Goal: Check status

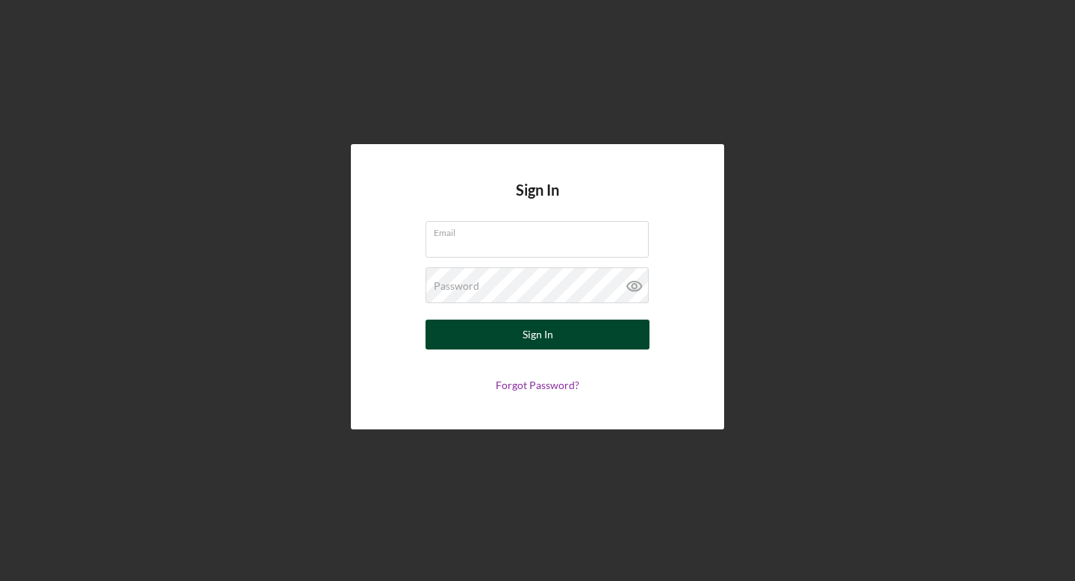
type input "[EMAIL_ADDRESS][DOMAIN_NAME]"
click at [547, 339] on div "Sign In" at bounding box center [538, 335] width 31 height 30
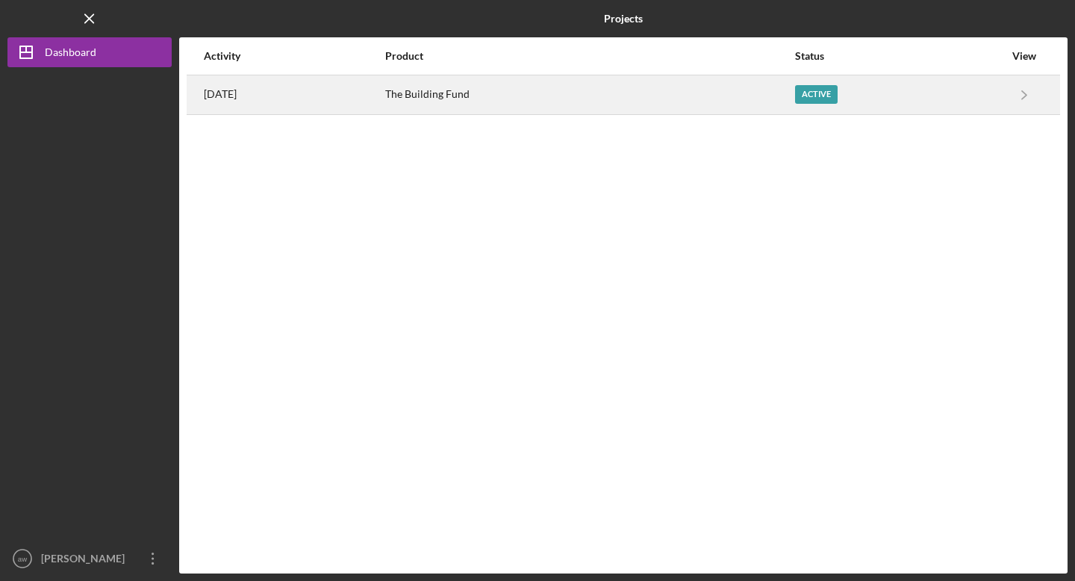
click at [502, 92] on div "The Building Fund" at bounding box center [589, 94] width 409 height 37
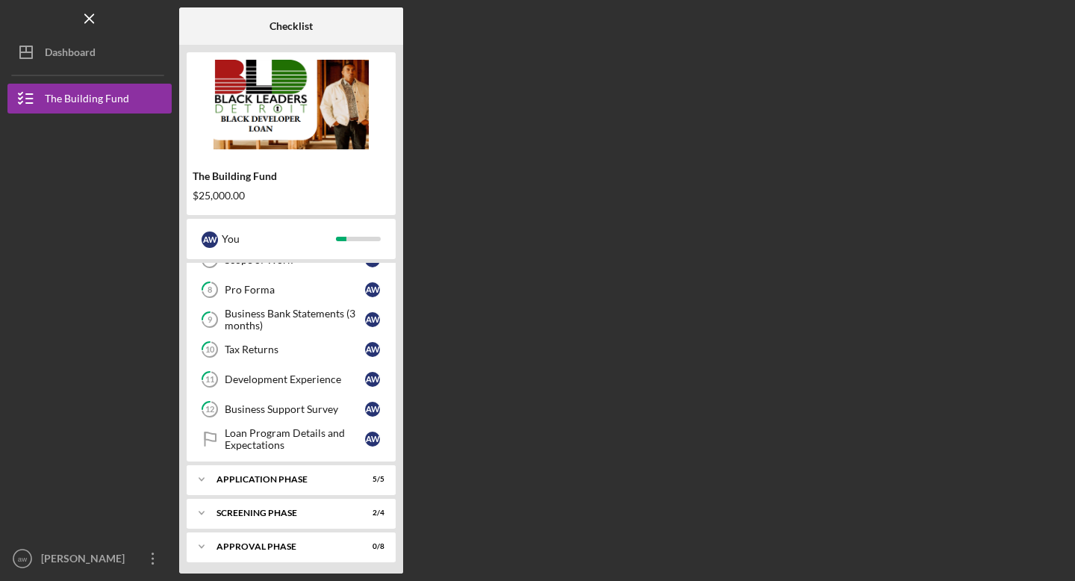
scroll to position [261, 0]
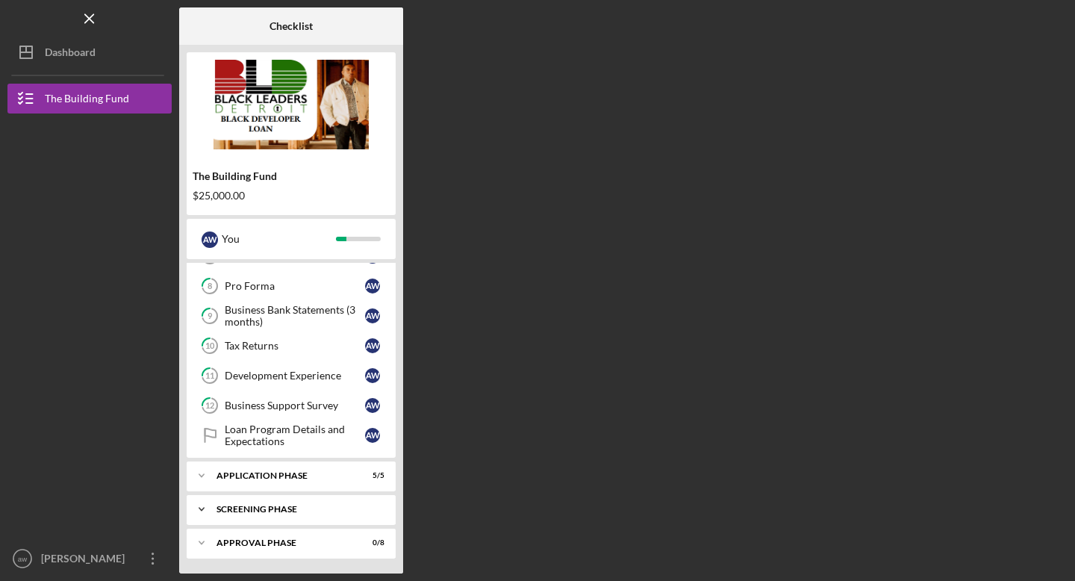
click at [260, 510] on div "Screening Phase" at bounding box center [297, 509] width 161 height 9
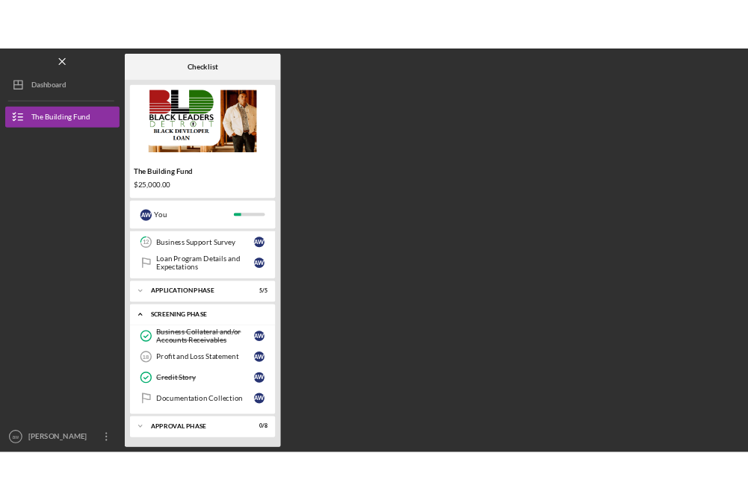
scroll to position [389, 0]
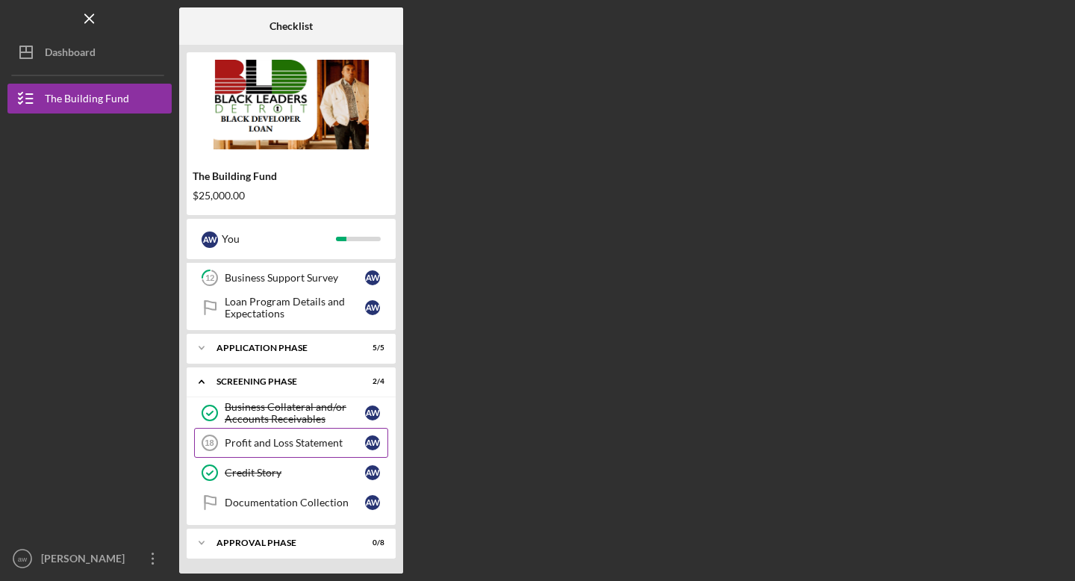
click at [288, 441] on div "Profit and Loss Statement" at bounding box center [295, 443] width 140 height 12
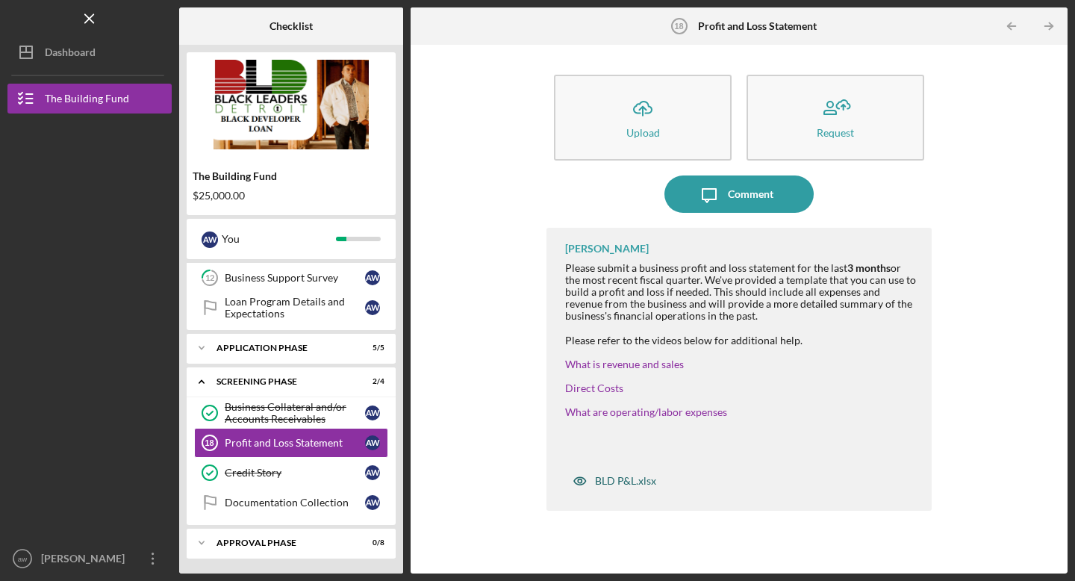
click at [633, 482] on div "BLD P&L.xlsx" at bounding box center [625, 481] width 61 height 12
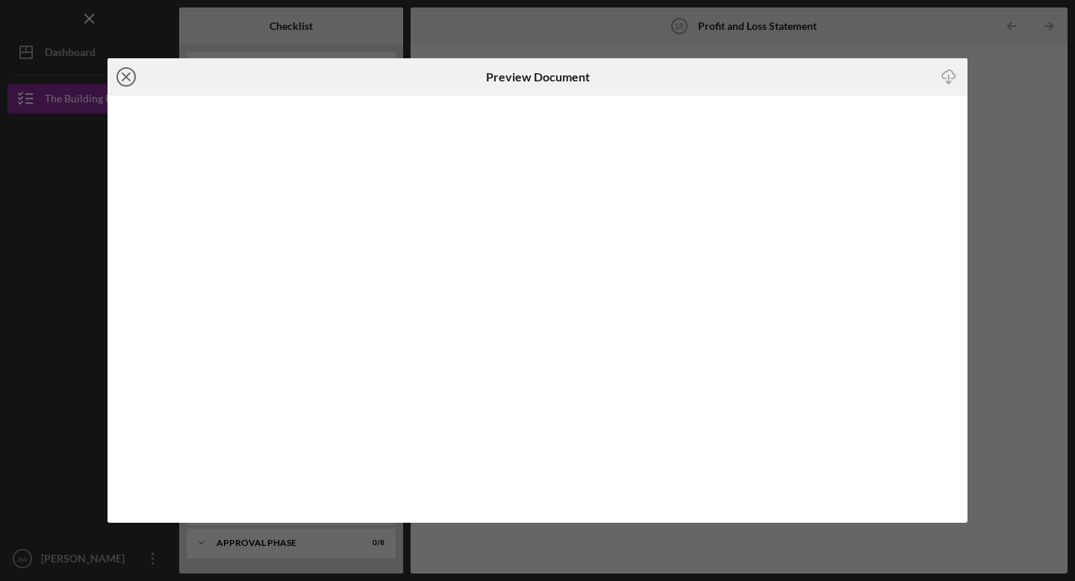
click at [123, 81] on icon "Icon/Close" at bounding box center [126, 76] width 37 height 37
